Goal: Task Accomplishment & Management: Complete application form

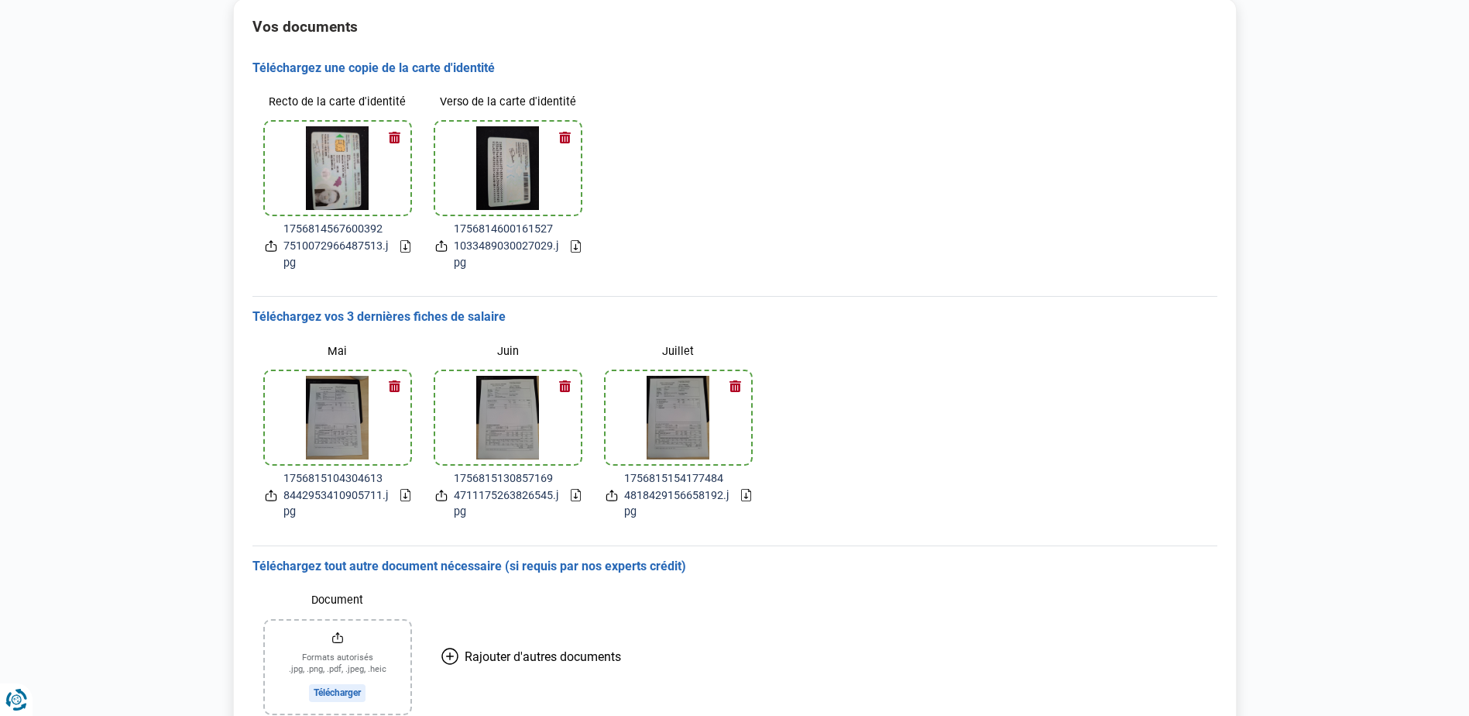
scroll to position [257, 0]
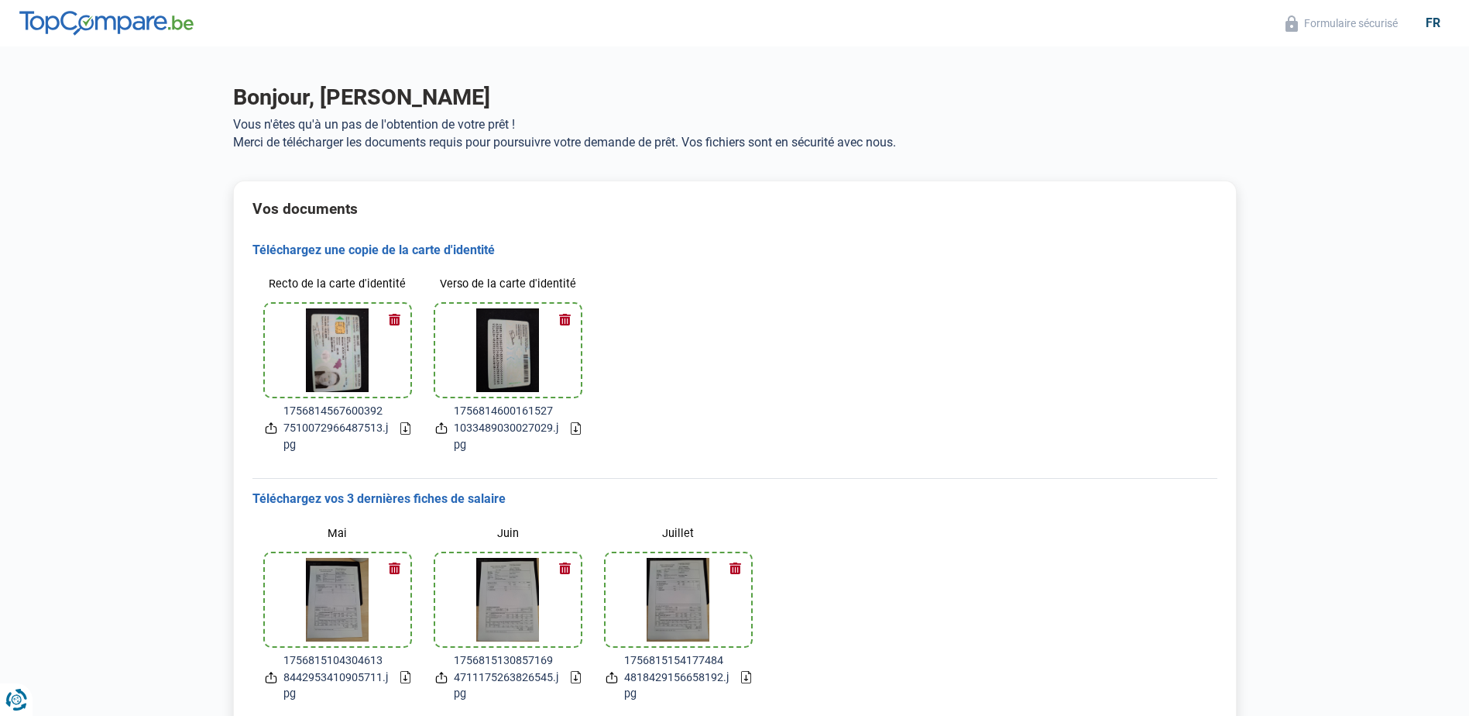
drag, startPoint x: 1374, startPoint y: 0, endPoint x: 1018, endPoint y: 40, distance: 358.5
click at [1018, 40] on header "Formulaire sécurisé fr" at bounding box center [734, 23] width 1469 height 46
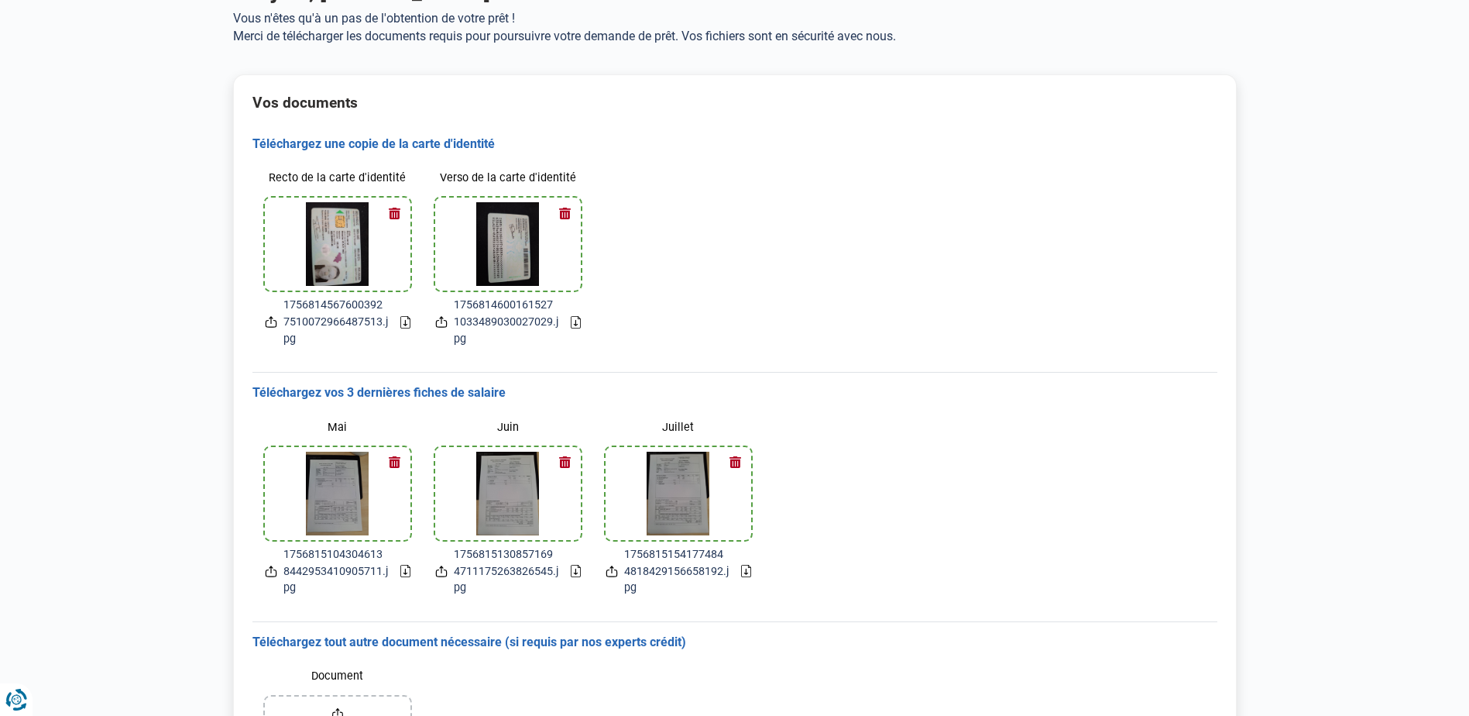
scroll to position [257, 0]
